Goal: Task Accomplishment & Management: Use online tool/utility

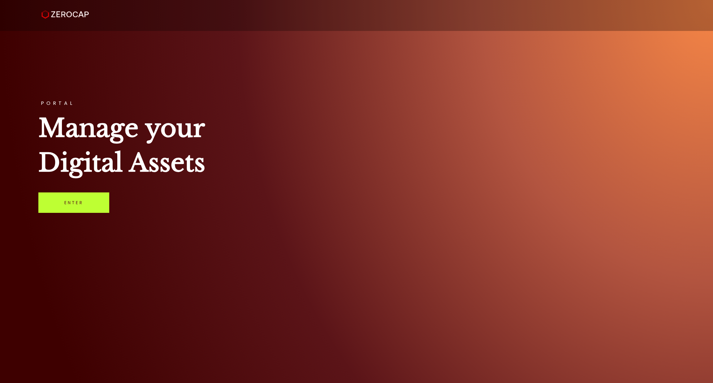
click at [62, 199] on link "Enter" at bounding box center [73, 203] width 71 height 20
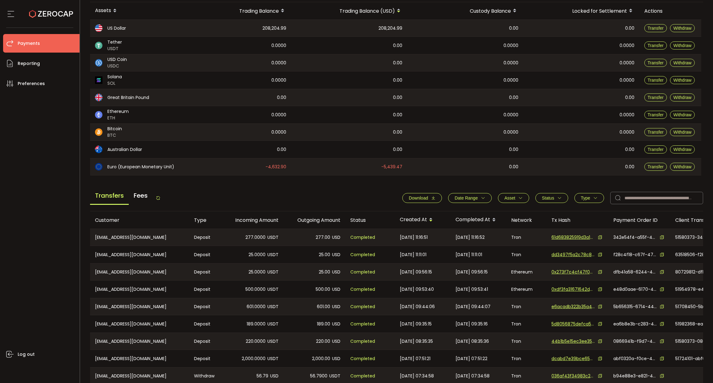
scroll to position [118, 0]
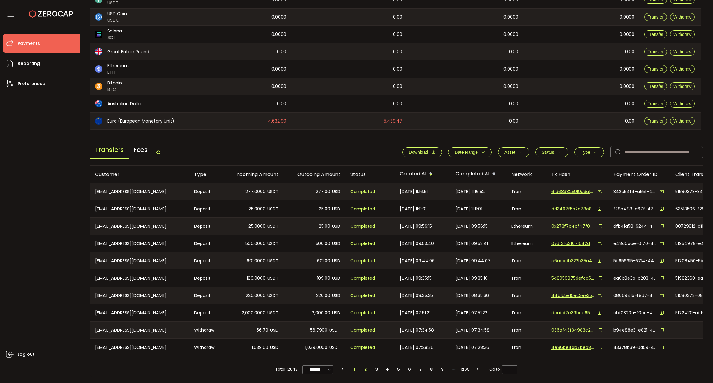
click at [362, 255] on li "2" at bounding box center [365, 369] width 11 height 9
type input "*"
